Goal: Information Seeking & Learning: Learn about a topic

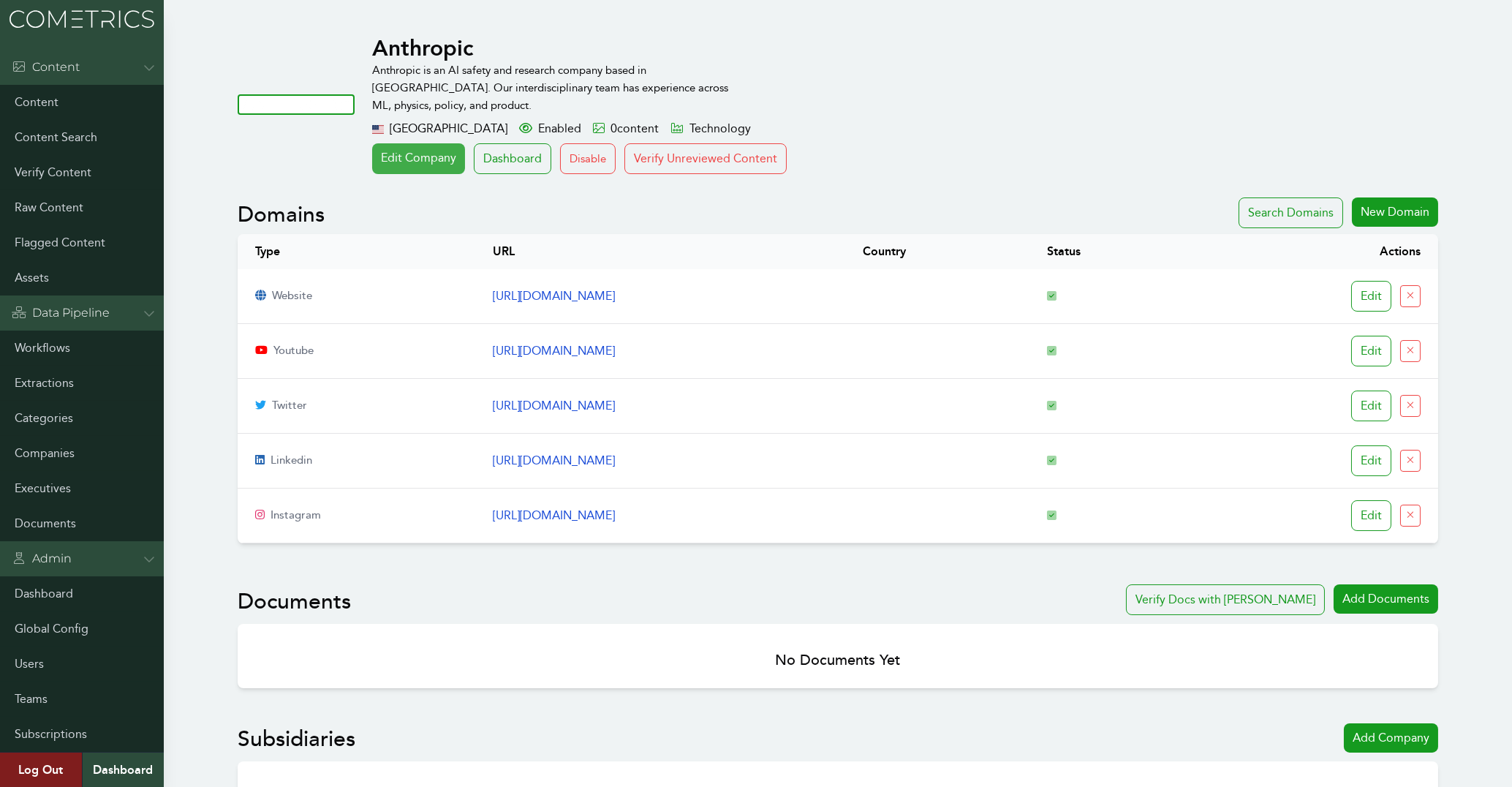
click at [407, 159] on link "Edit Company" at bounding box center [419, 158] width 93 height 31
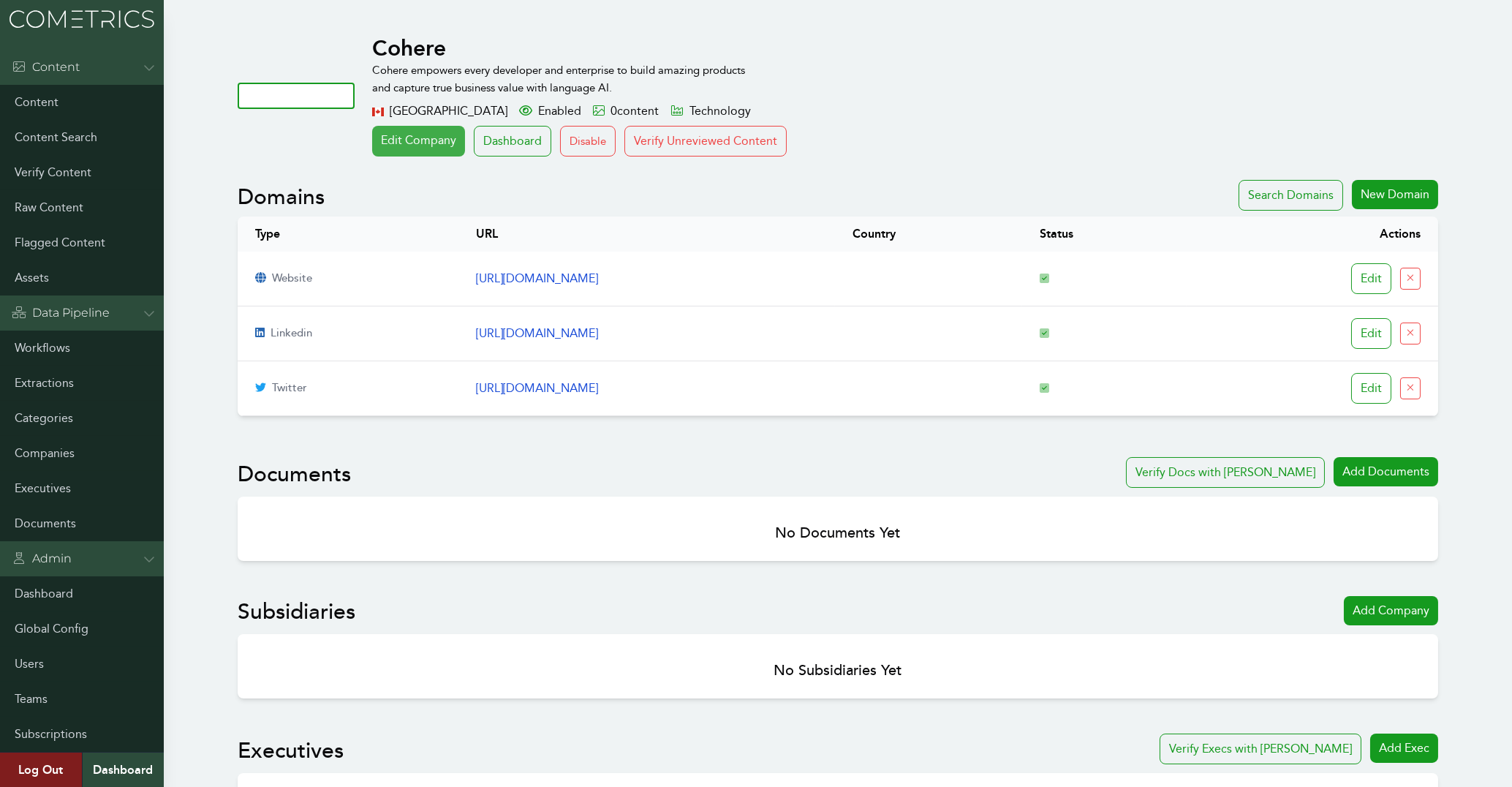
click at [450, 142] on link "Edit Company" at bounding box center [419, 141] width 93 height 31
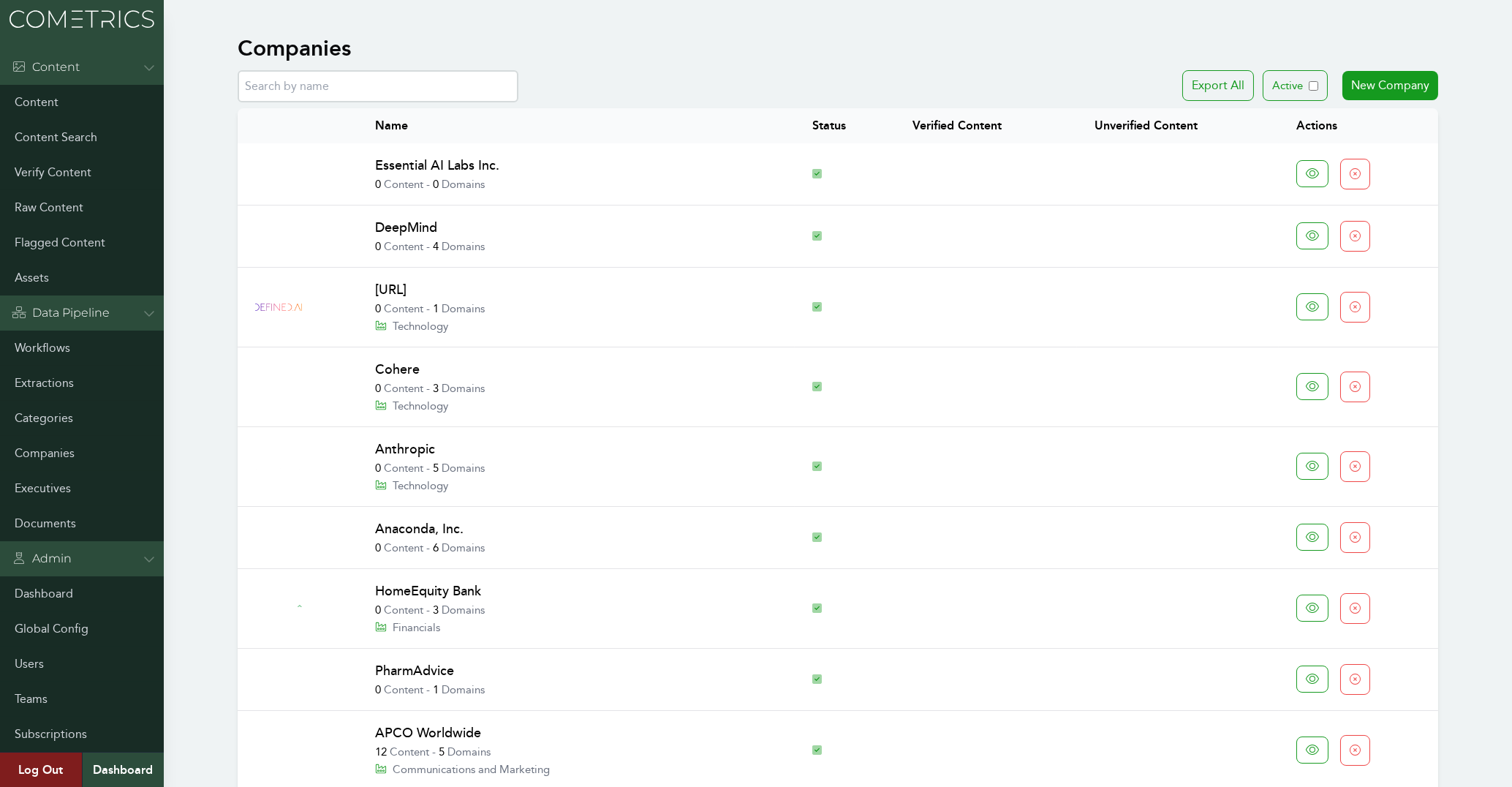
click at [411, 228] on link "DeepMind" at bounding box center [406, 227] width 62 height 16
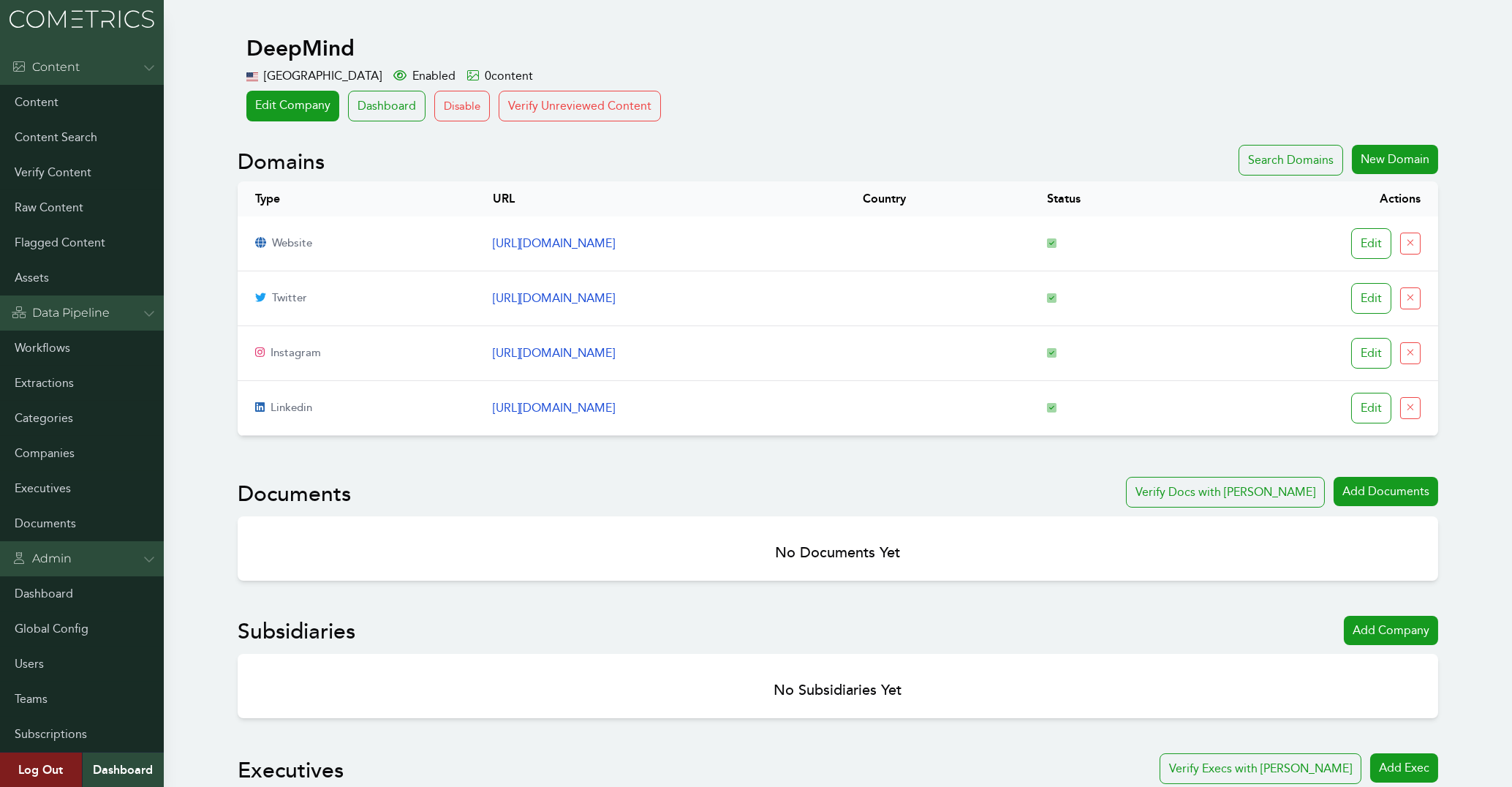
click at [615, 412] on link "[URL][DOMAIN_NAME]" at bounding box center [554, 408] width 122 height 14
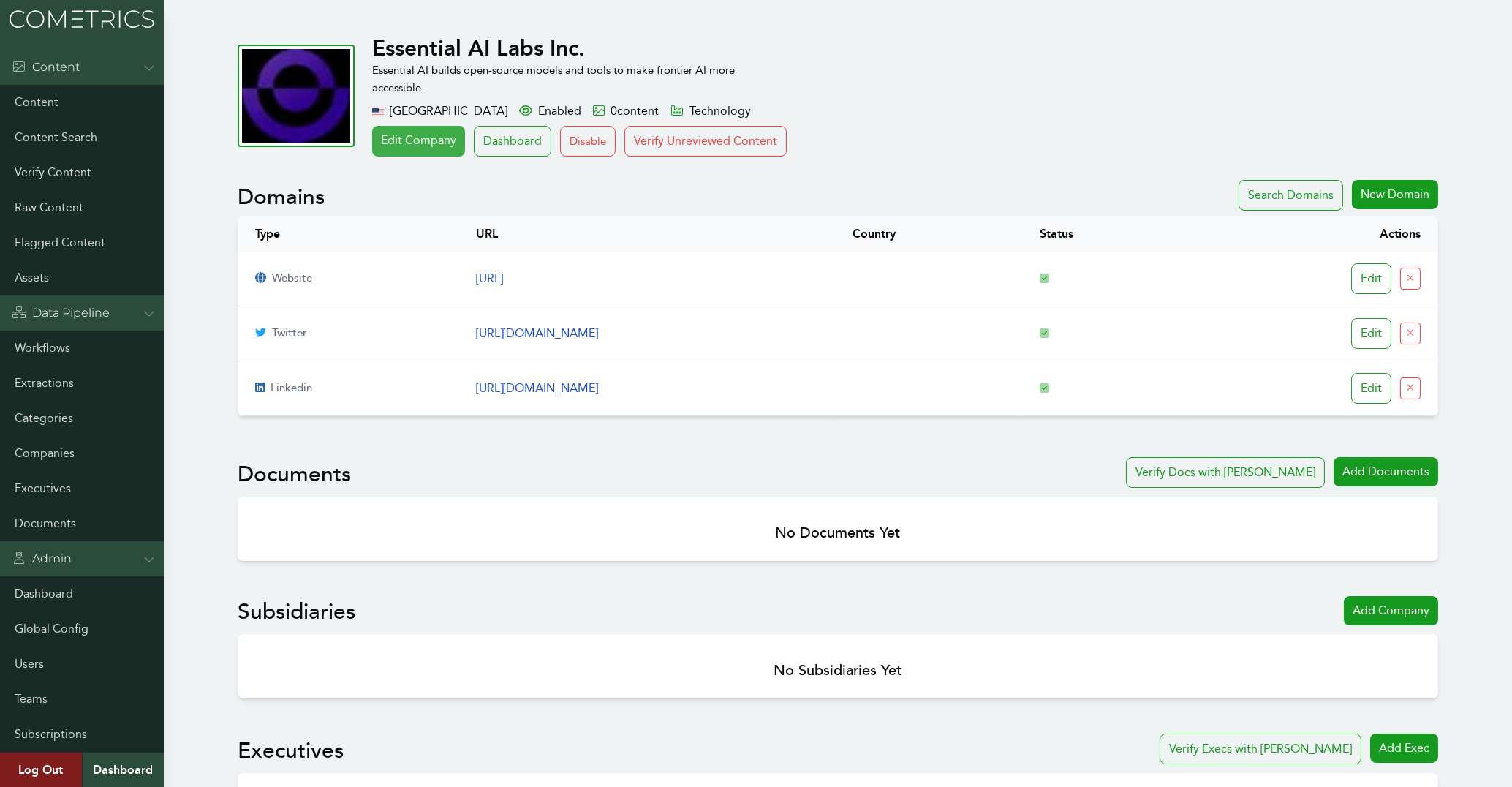
click at [404, 145] on link "Edit Company" at bounding box center [419, 141] width 93 height 31
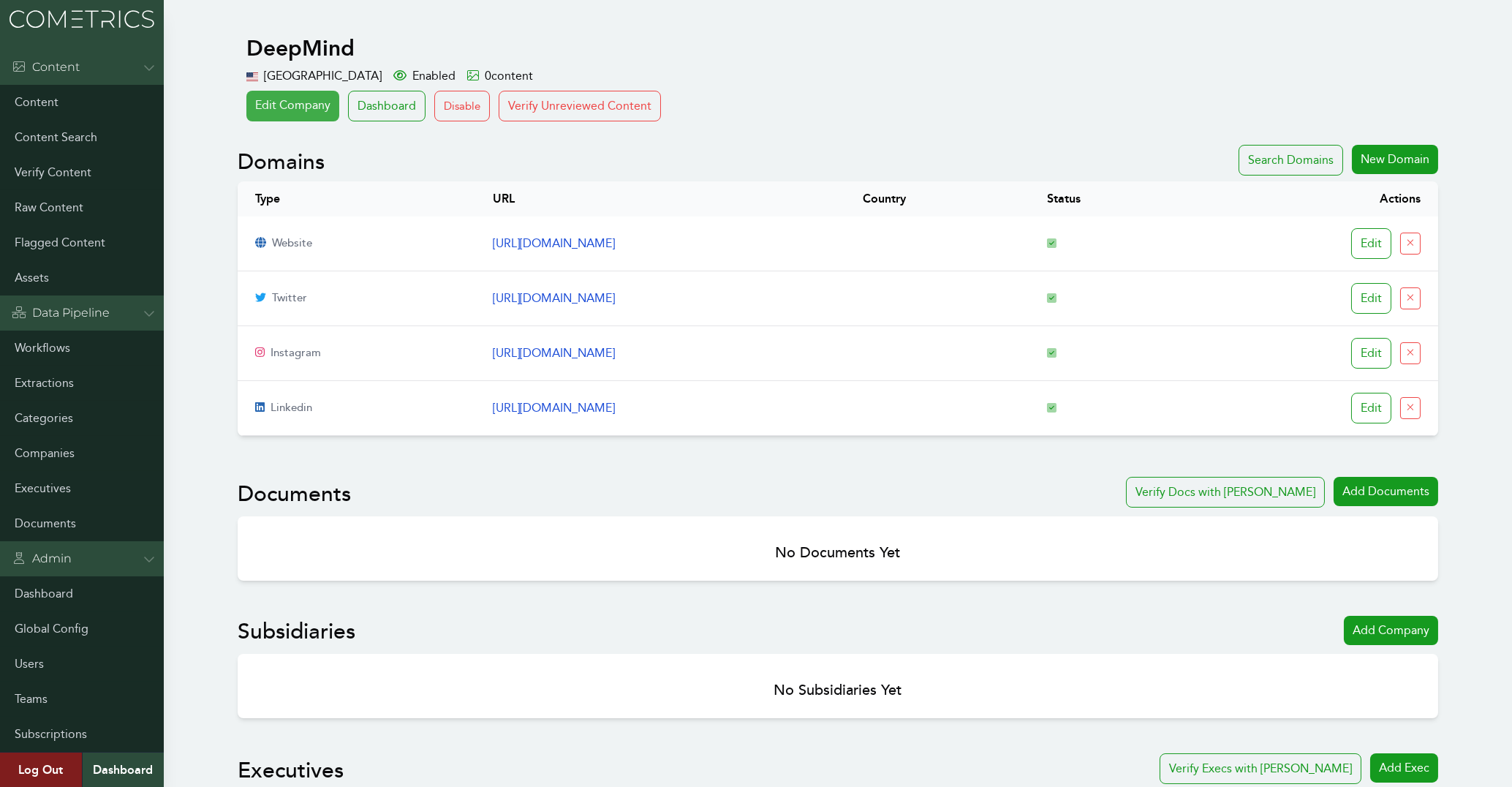
click at [289, 96] on link "Edit Company" at bounding box center [293, 106] width 93 height 31
click at [288, 108] on link "Edit Company" at bounding box center [293, 106] width 93 height 31
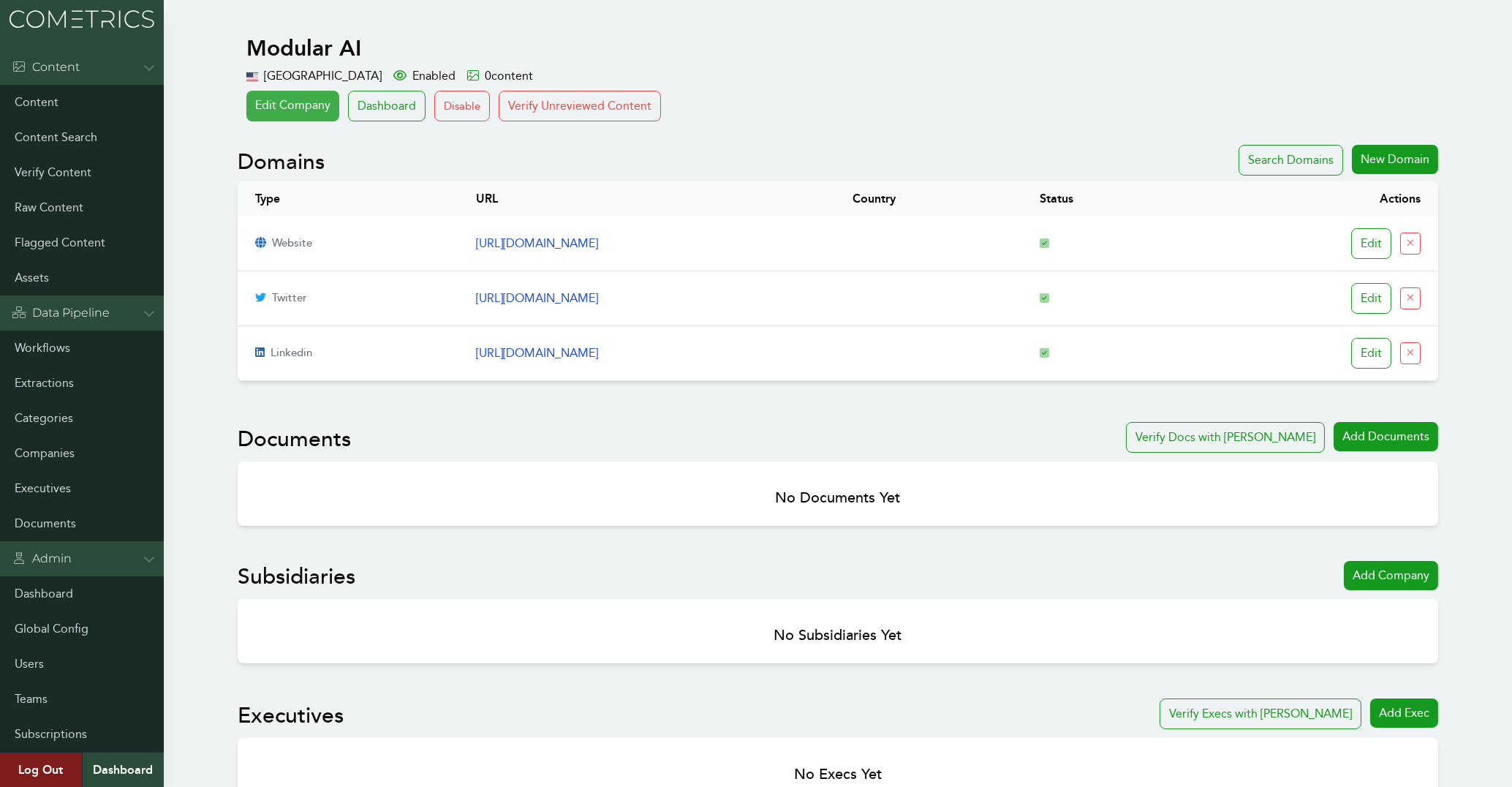
click at [268, 109] on link "Edit Company" at bounding box center [293, 106] width 93 height 31
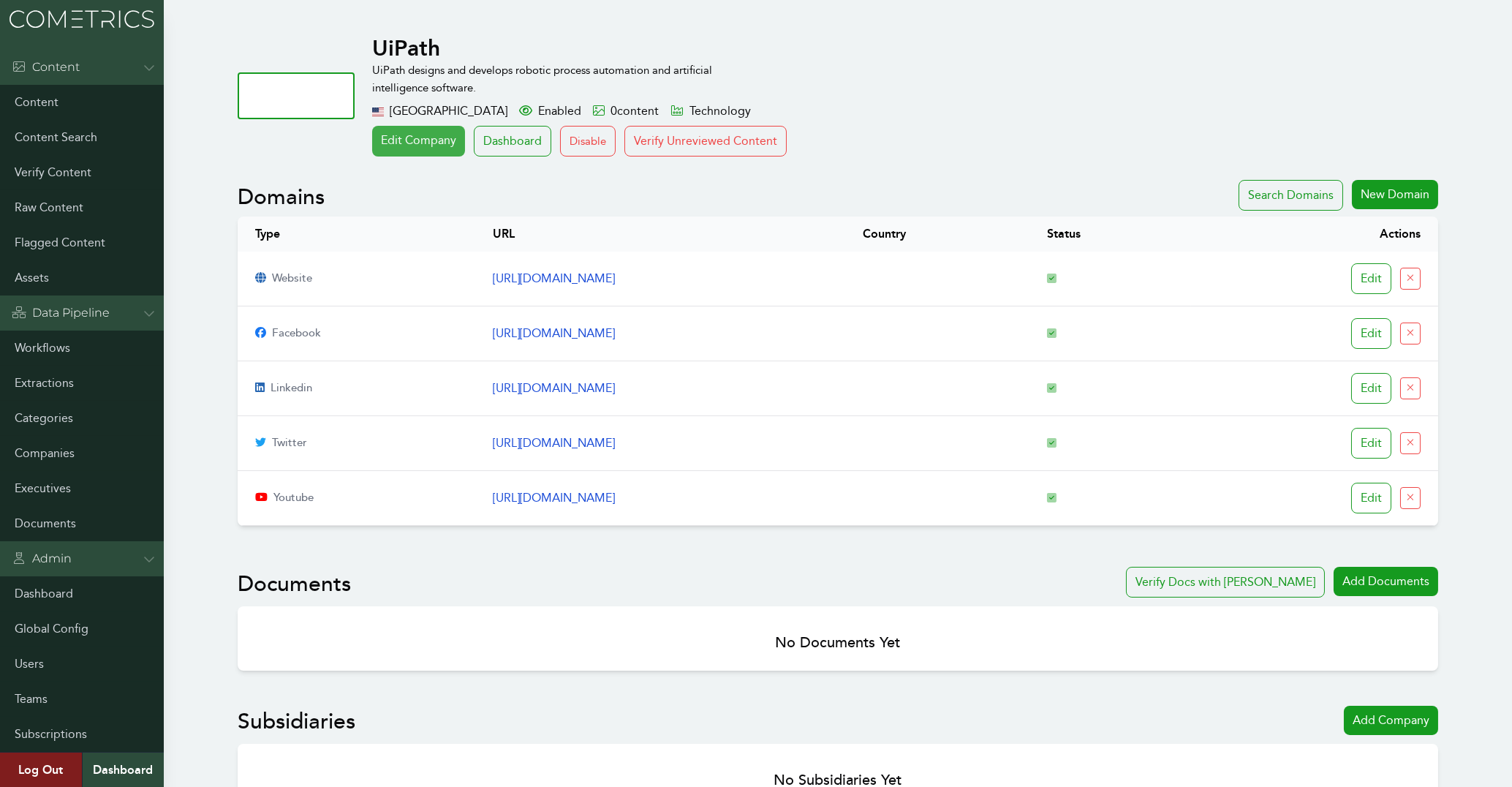
click at [418, 142] on link "Edit Company" at bounding box center [419, 141] width 93 height 31
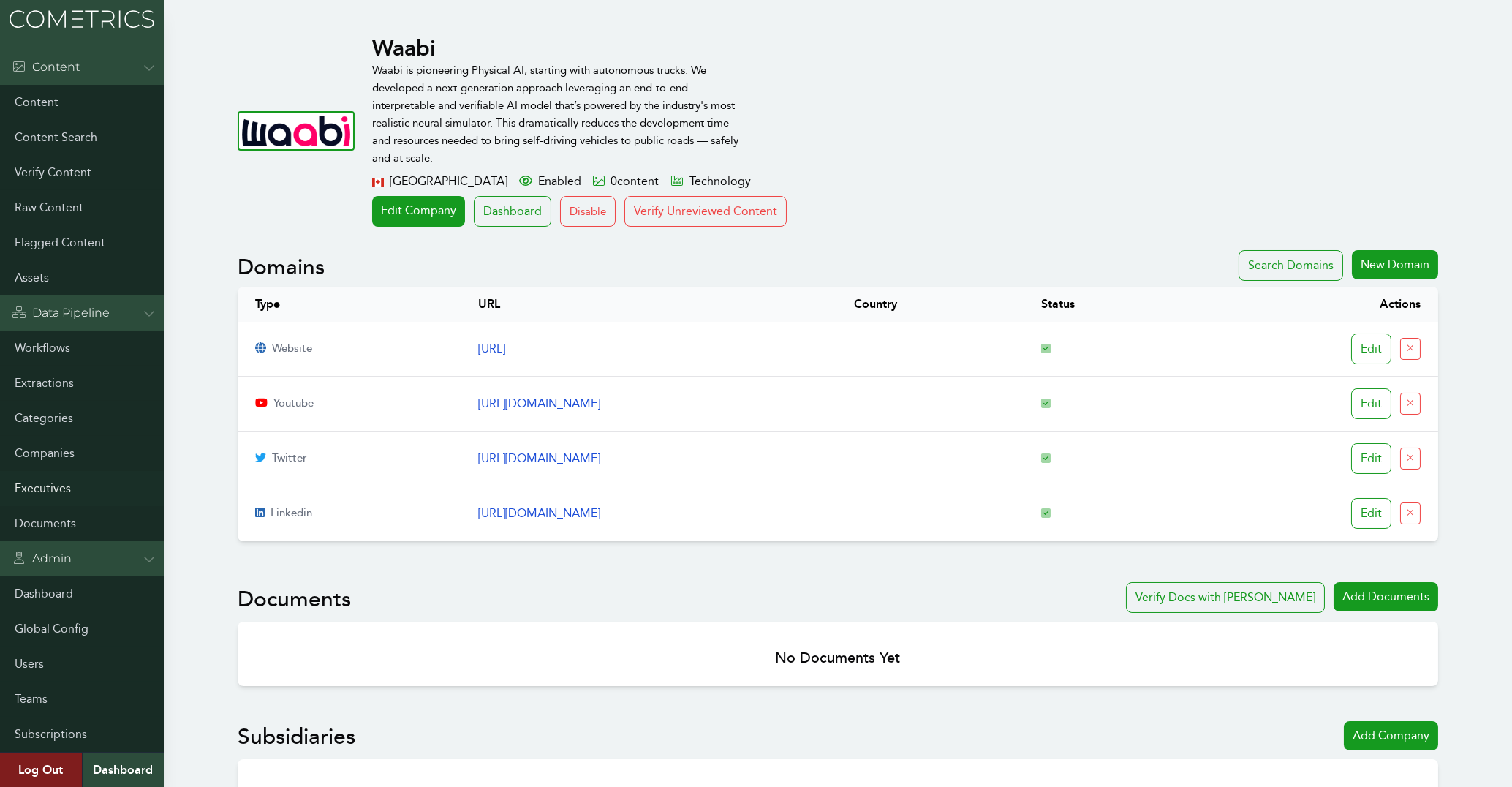
click at [67, 492] on link "Executives" at bounding box center [82, 489] width 164 height 35
